Goal: Communication & Community: Answer question/provide support

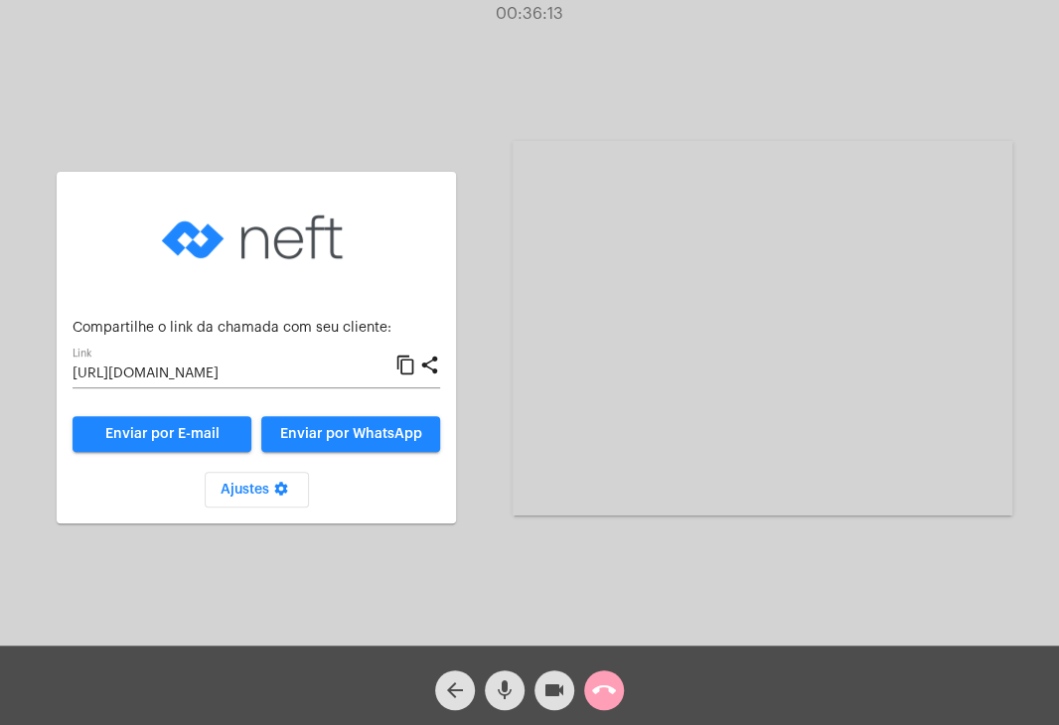
click at [611, 696] on mat-icon "call_end" at bounding box center [604, 691] width 24 height 24
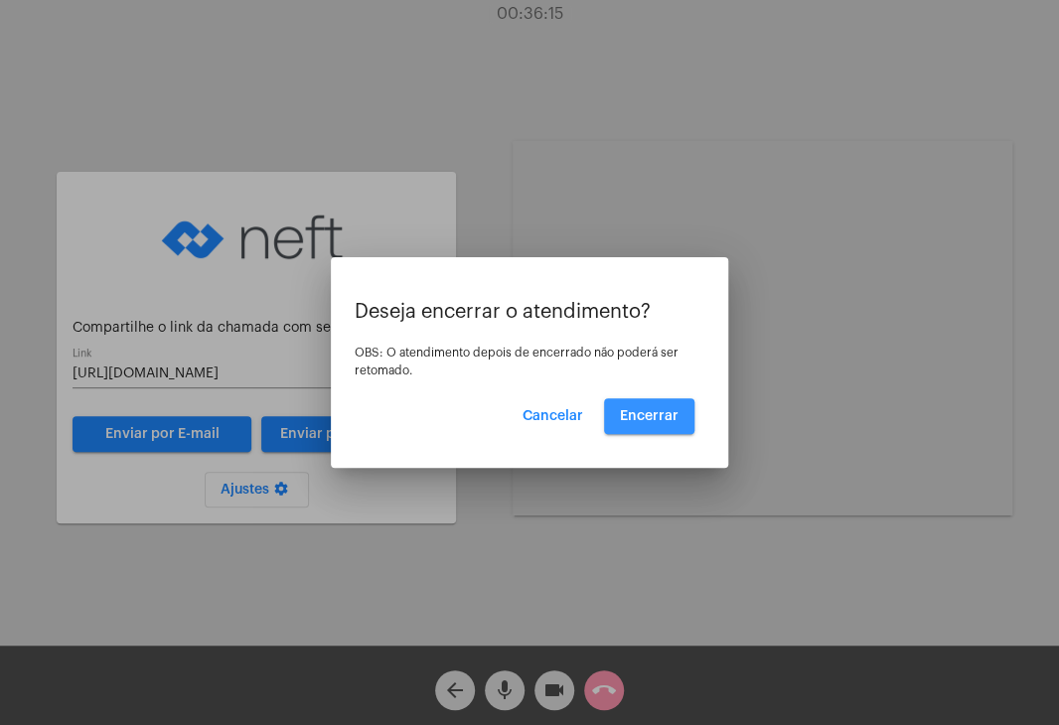
click at [661, 427] on button "Encerrar" at bounding box center [649, 416] width 90 height 36
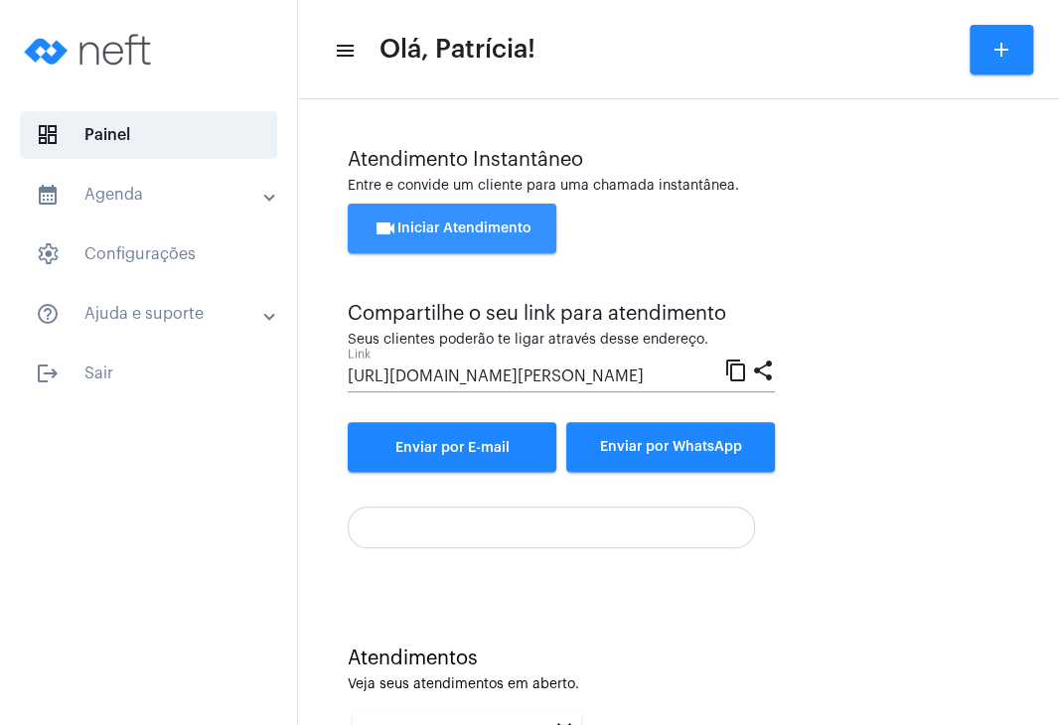
click at [484, 220] on button "videocam Iniciar Atendimento" at bounding box center [452, 229] width 209 height 50
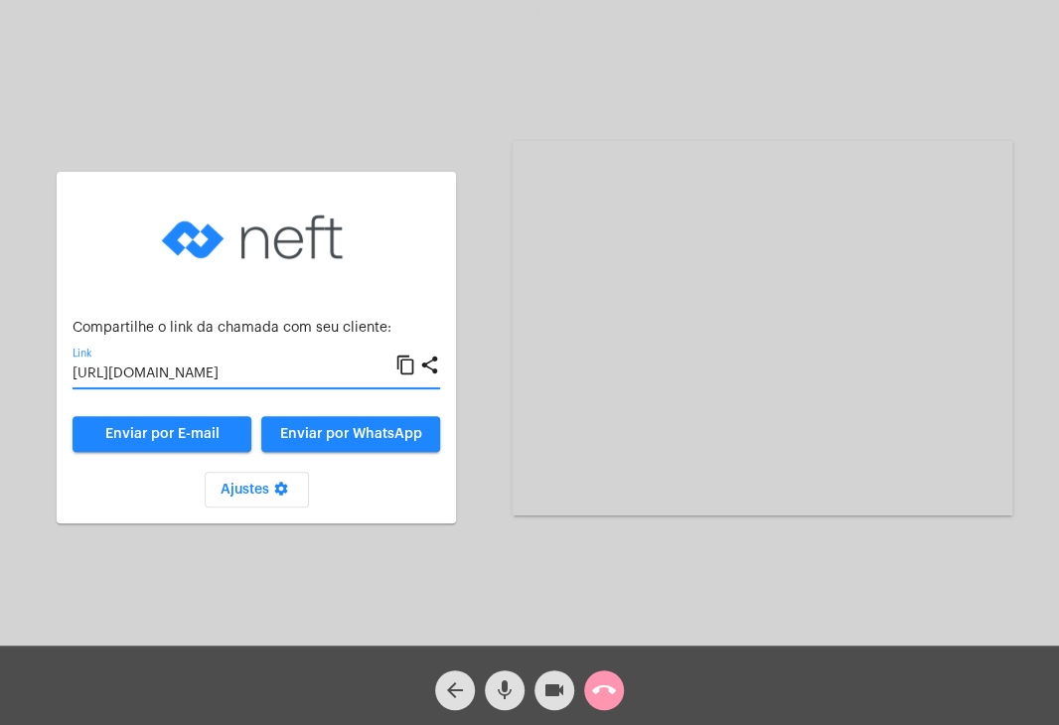
click at [302, 380] on input "[URL][DOMAIN_NAME]" at bounding box center [234, 375] width 323 height 16
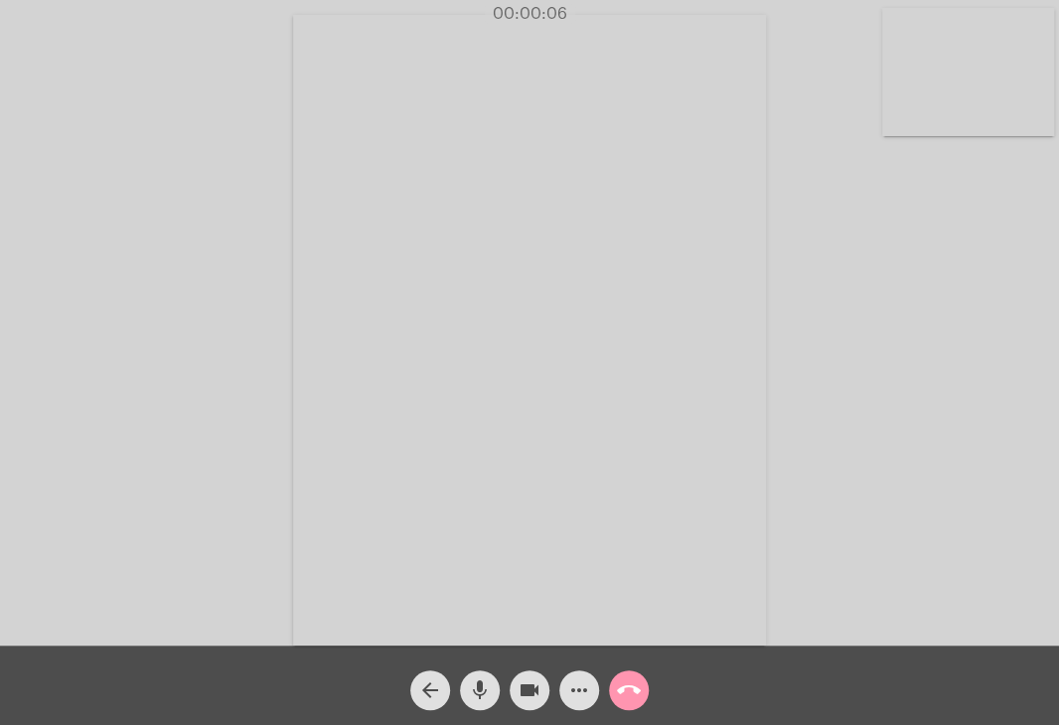
click at [913, 102] on video at bounding box center [968, 72] width 172 height 128
click at [576, 263] on video at bounding box center [656, 328] width 648 height 486
click at [639, 673] on span "call_end" at bounding box center [629, 691] width 24 height 40
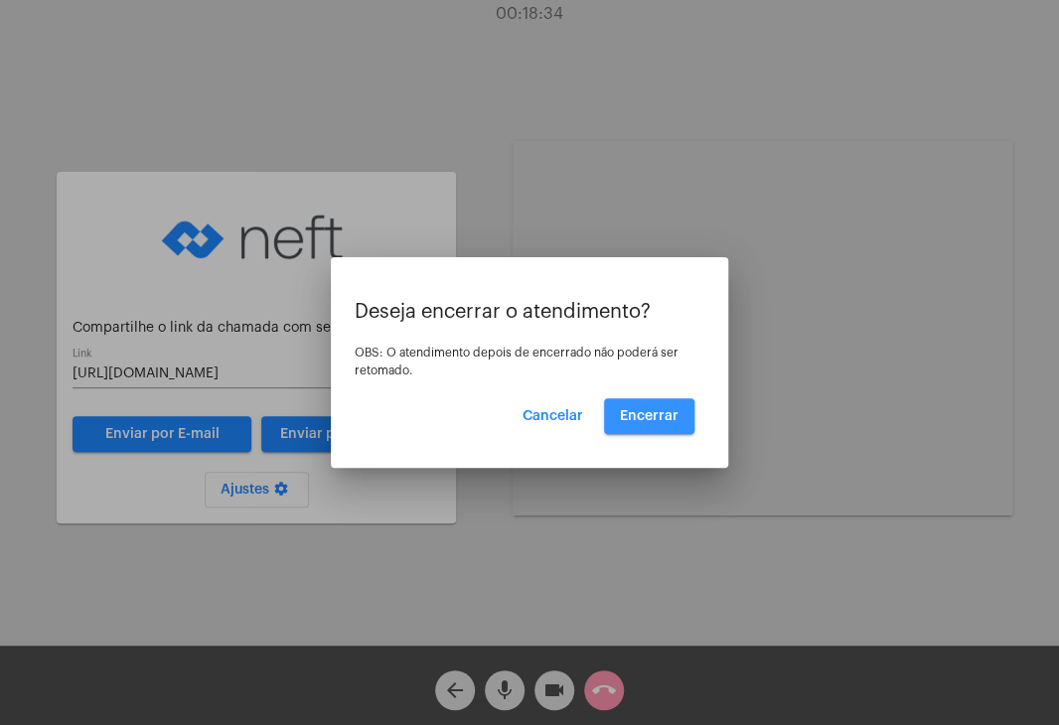
click at [680, 424] on button "Encerrar" at bounding box center [649, 416] width 90 height 36
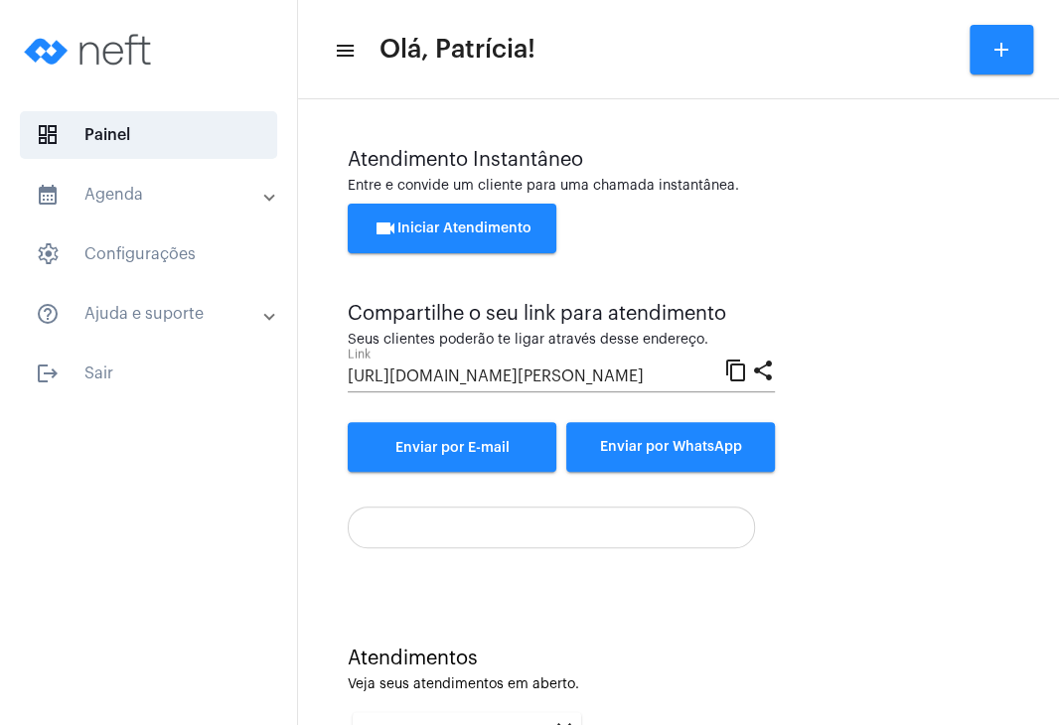
click at [511, 237] on button "videocam Iniciar Atendimento" at bounding box center [452, 229] width 209 height 50
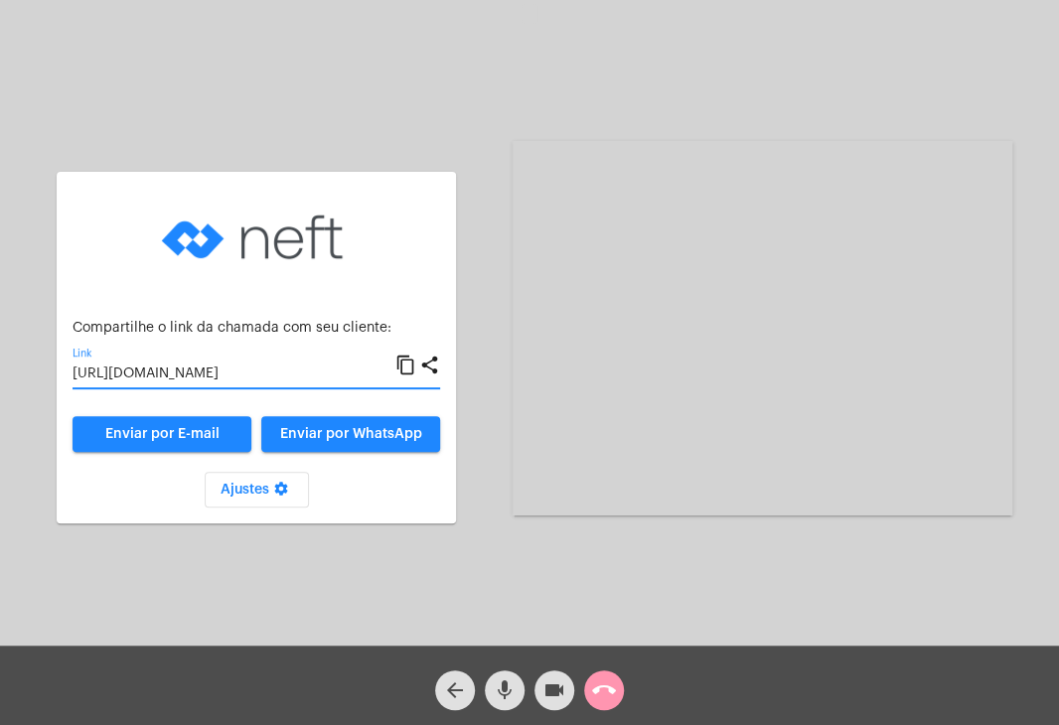
click at [220, 376] on input "[URL][DOMAIN_NAME]" at bounding box center [234, 375] width 323 height 16
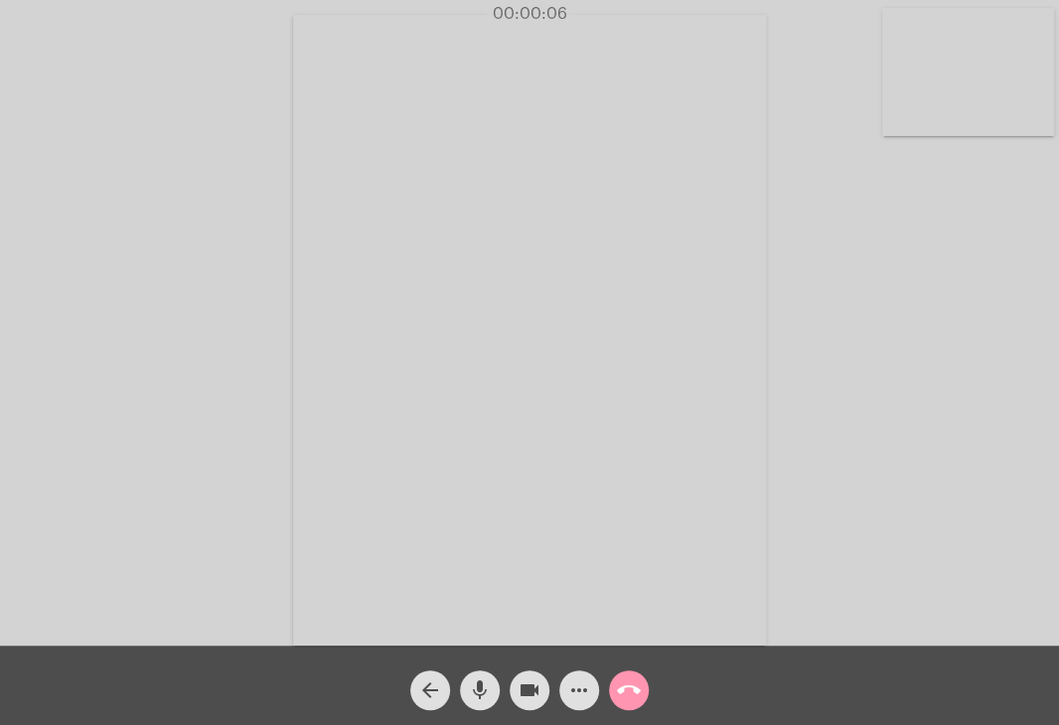
click at [976, 78] on video at bounding box center [968, 72] width 172 height 128
click at [738, 311] on video at bounding box center [656, 328] width 648 height 486
